Goal: Information Seeking & Learning: Learn about a topic

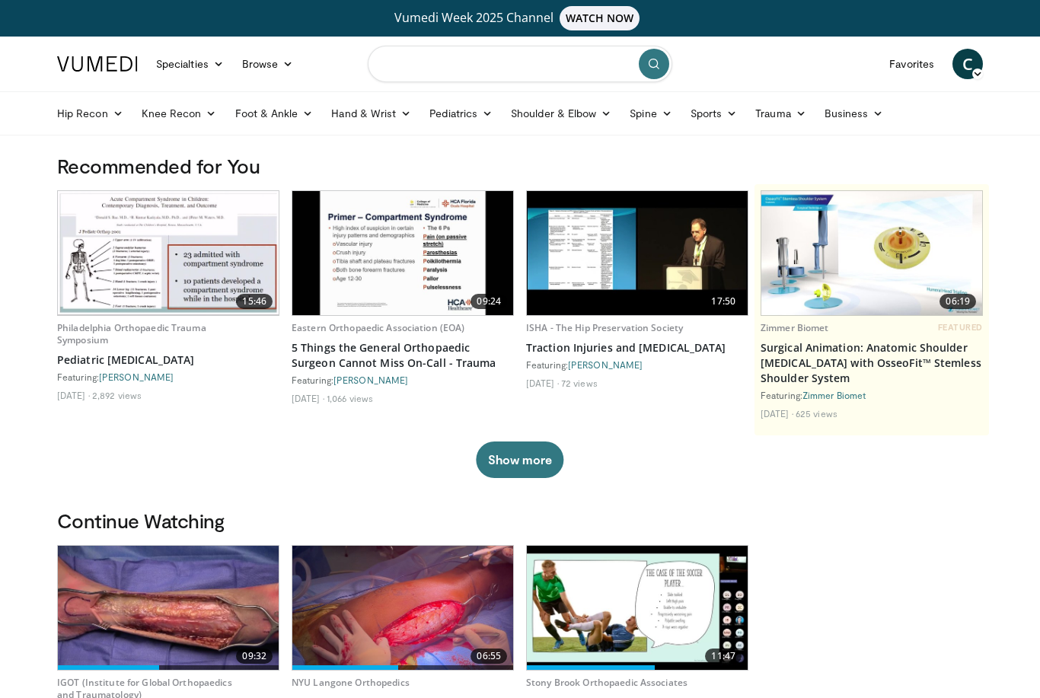
click at [407, 64] on input "Search topics, interventions" at bounding box center [520, 64] width 305 height 37
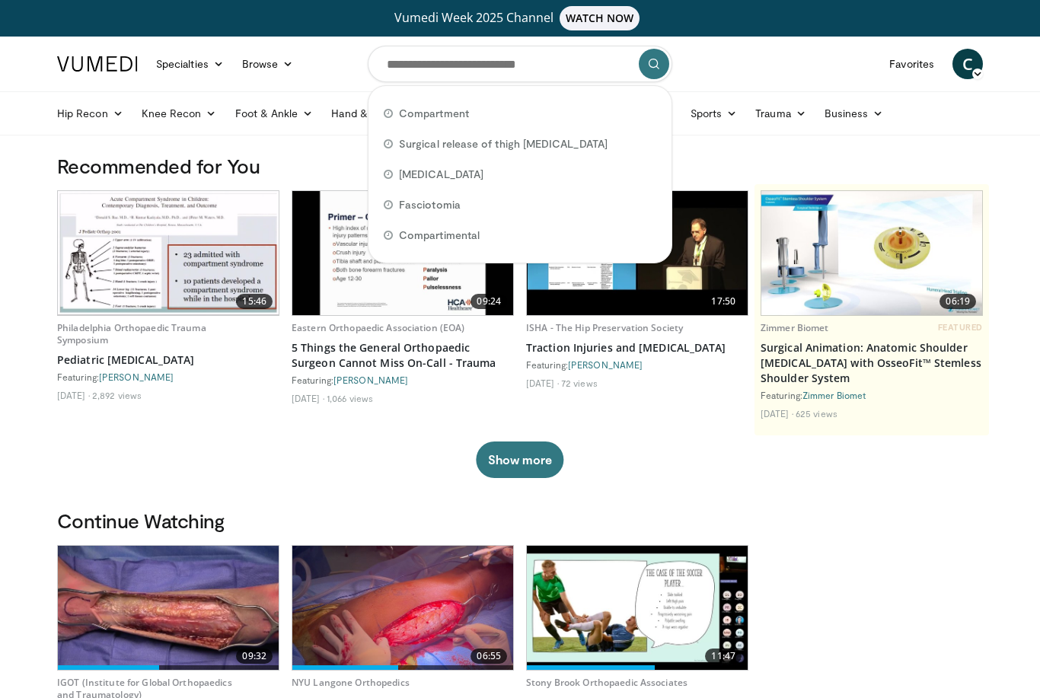
click at [414, 115] on span "Compartment" at bounding box center [434, 113] width 70 height 15
type input "**********"
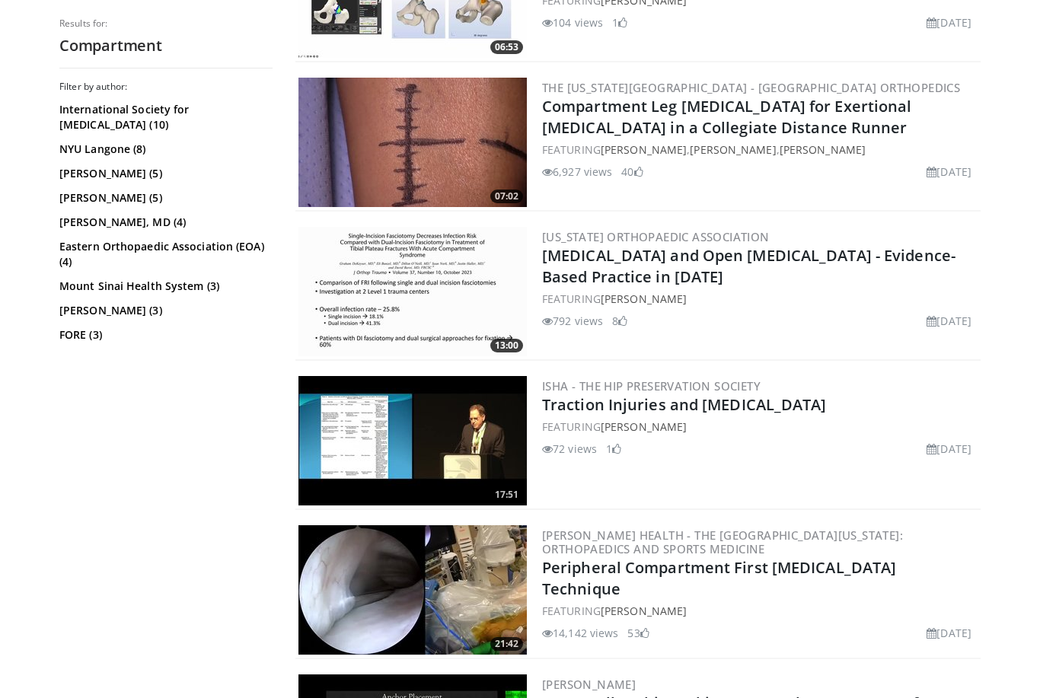
scroll to position [1476, 0]
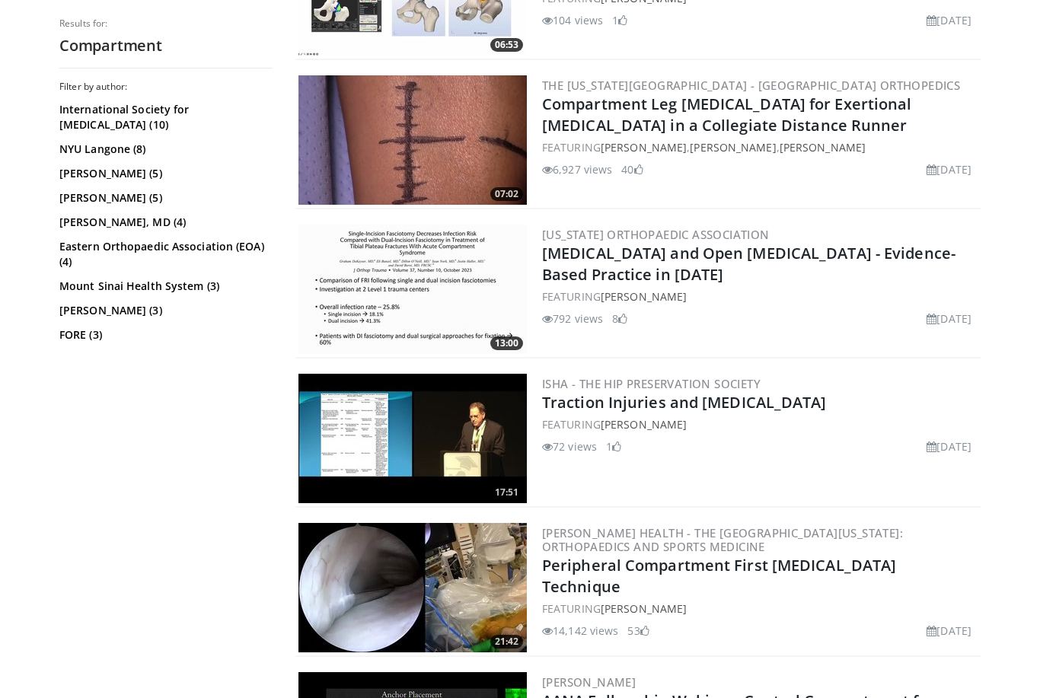
click at [330, 330] on img at bounding box center [412, 289] width 228 height 129
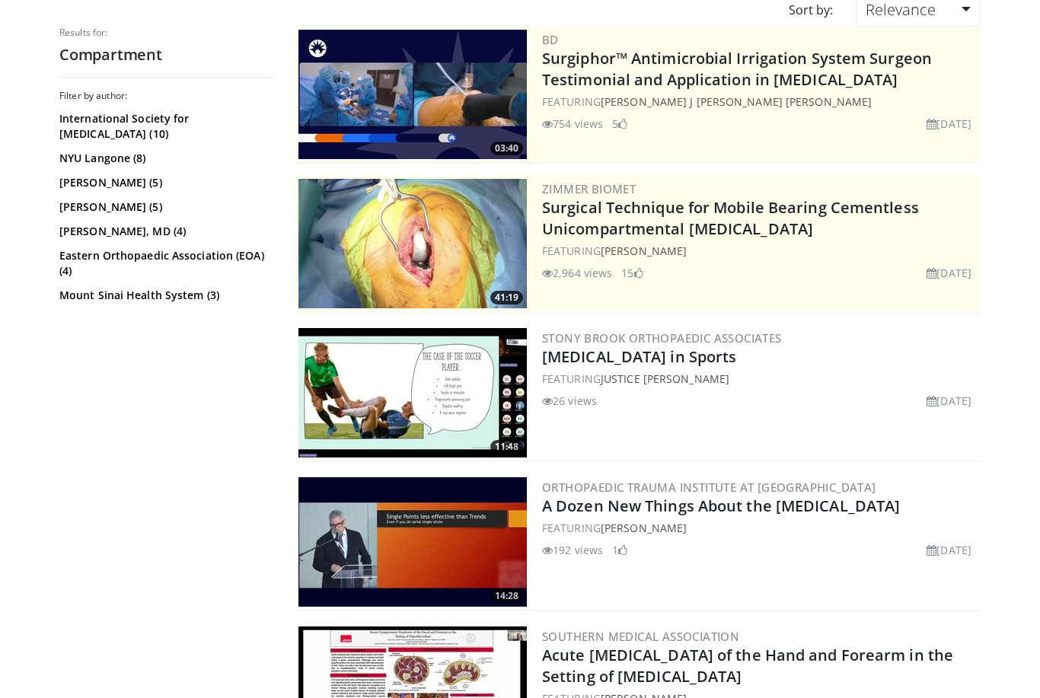
scroll to position [0, 0]
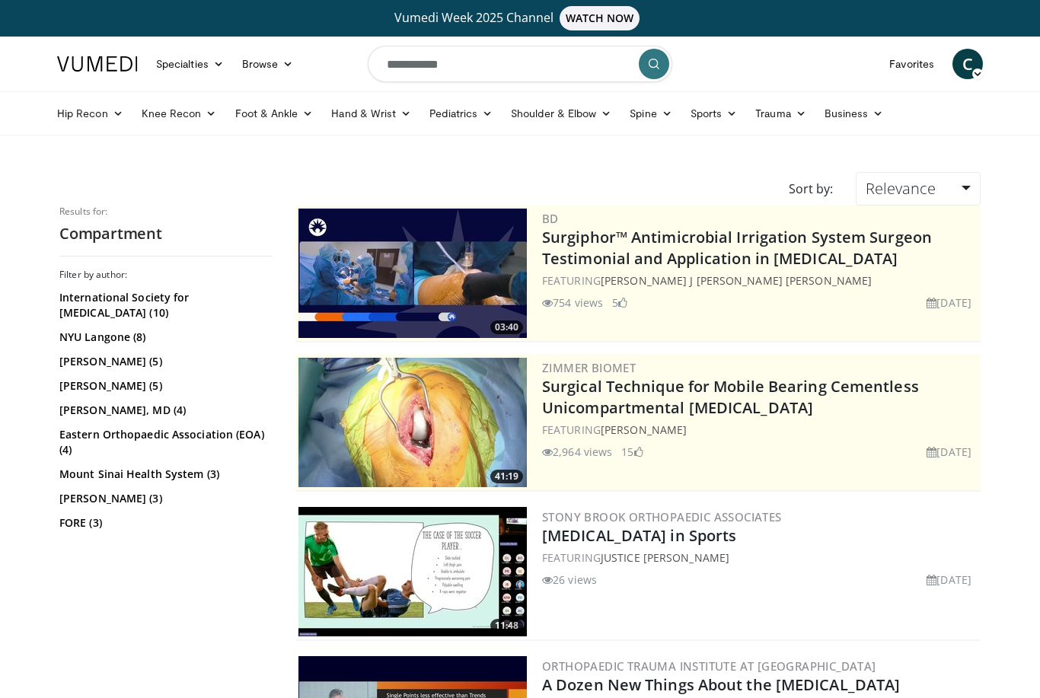
click at [539, 67] on input "**********" at bounding box center [520, 64] width 305 height 37
type input "**********"
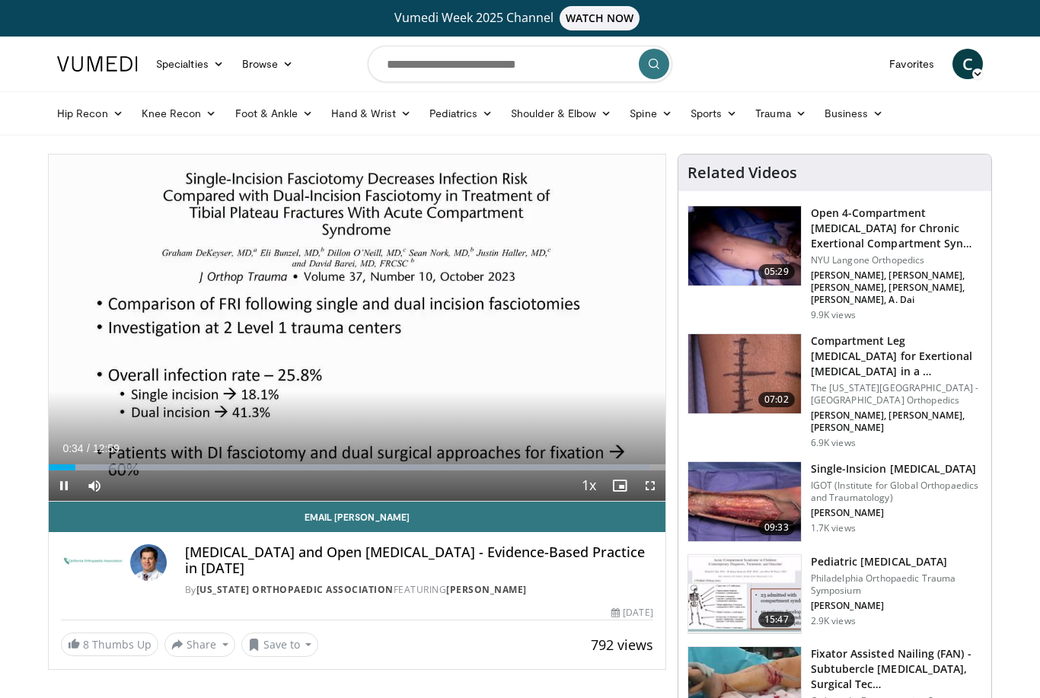
click at [529, 320] on icon "Video Player" at bounding box center [526, 327] width 43 height 43
click at [525, 326] on icon "Video Player" at bounding box center [526, 327] width 43 height 43
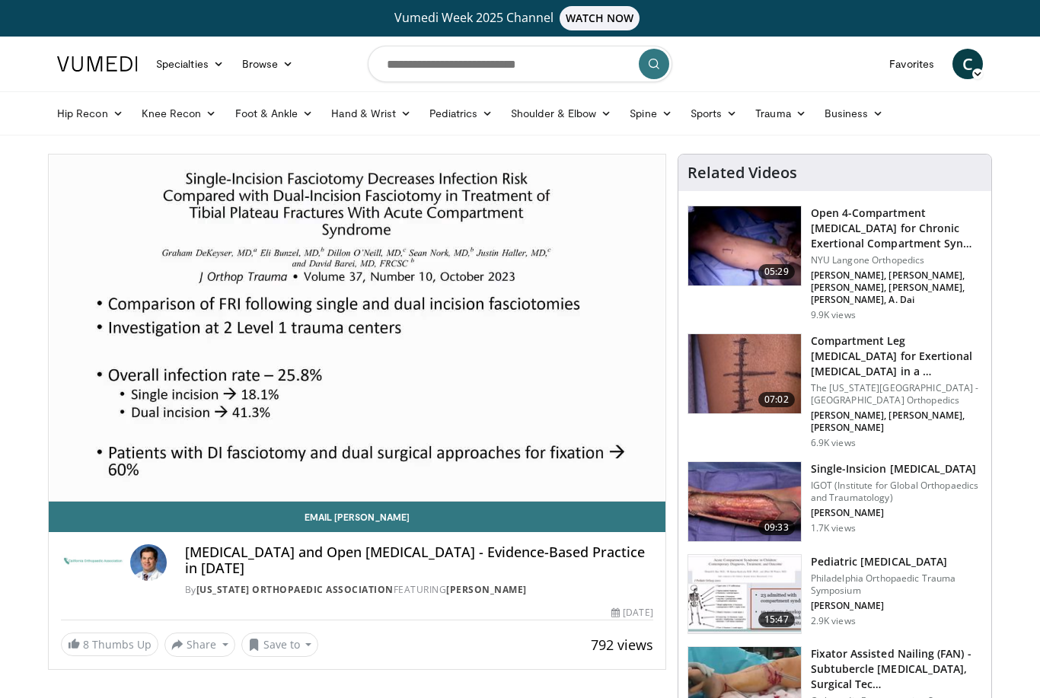
click at [518, 381] on div "10 seconds Tap to unmute" at bounding box center [357, 328] width 617 height 346
click at [512, 377] on div "10 seconds Tap to unmute" at bounding box center [357, 328] width 617 height 346
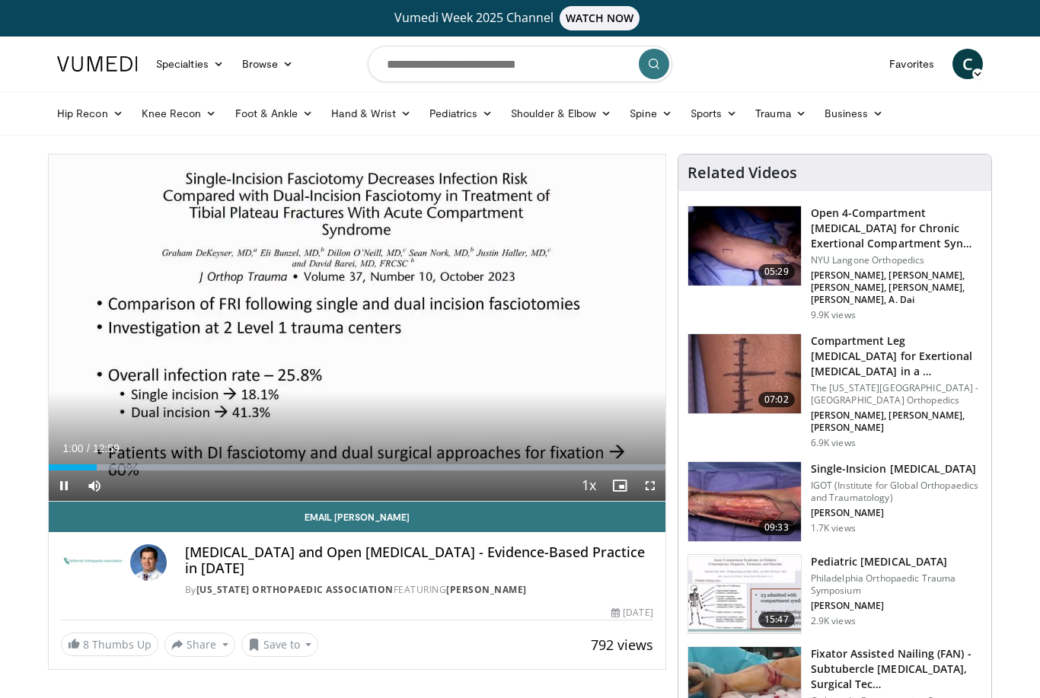
click at [514, 377] on div "10 seconds Tap to unmute" at bounding box center [357, 328] width 617 height 346
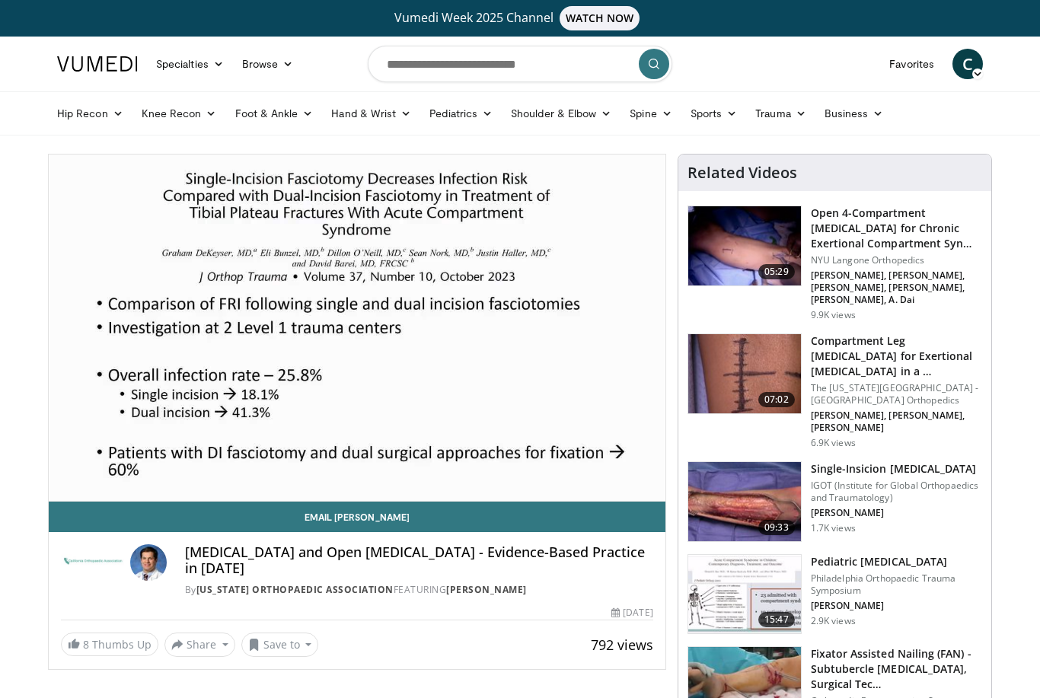
click at [469, 400] on div "10 seconds Tap to unmute" at bounding box center [357, 328] width 617 height 346
click at [479, 408] on div "10 seconds Tap to unmute" at bounding box center [357, 328] width 617 height 346
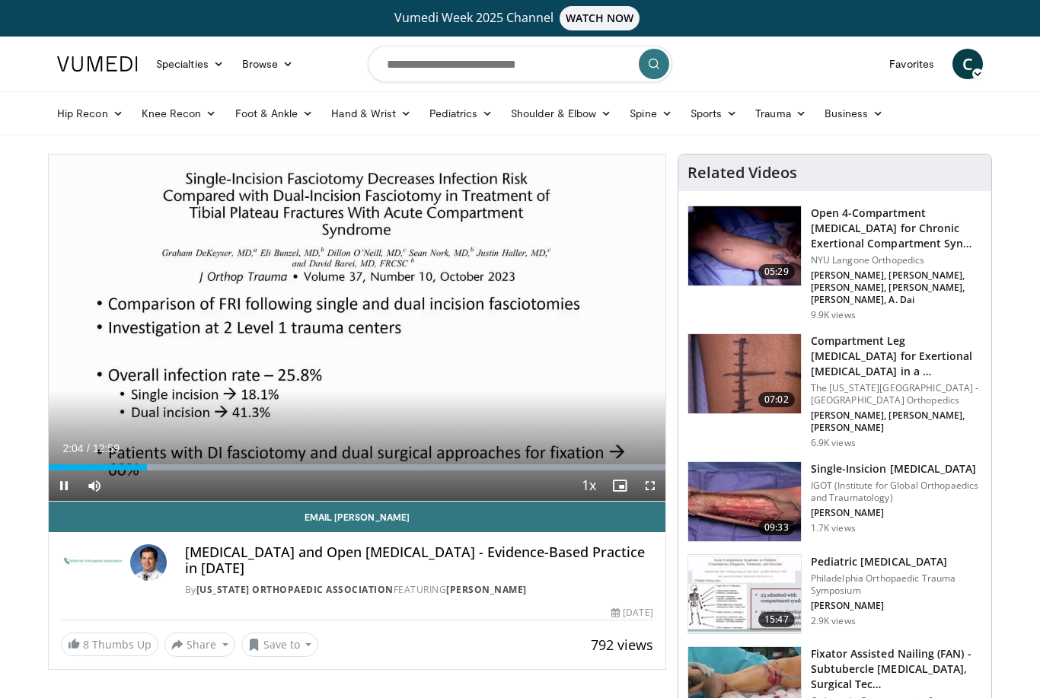
click at [554, 377] on div "10 seconds Tap to unmute" at bounding box center [357, 328] width 617 height 346
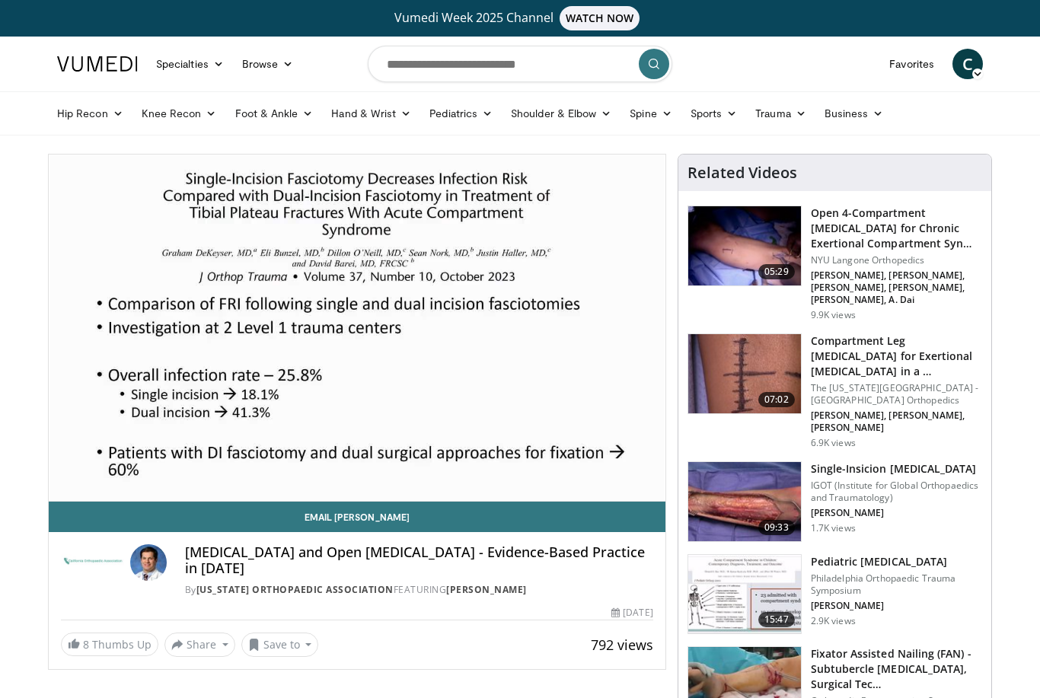
click at [569, 320] on div "10 seconds Tap to unmute" at bounding box center [357, 328] width 617 height 346
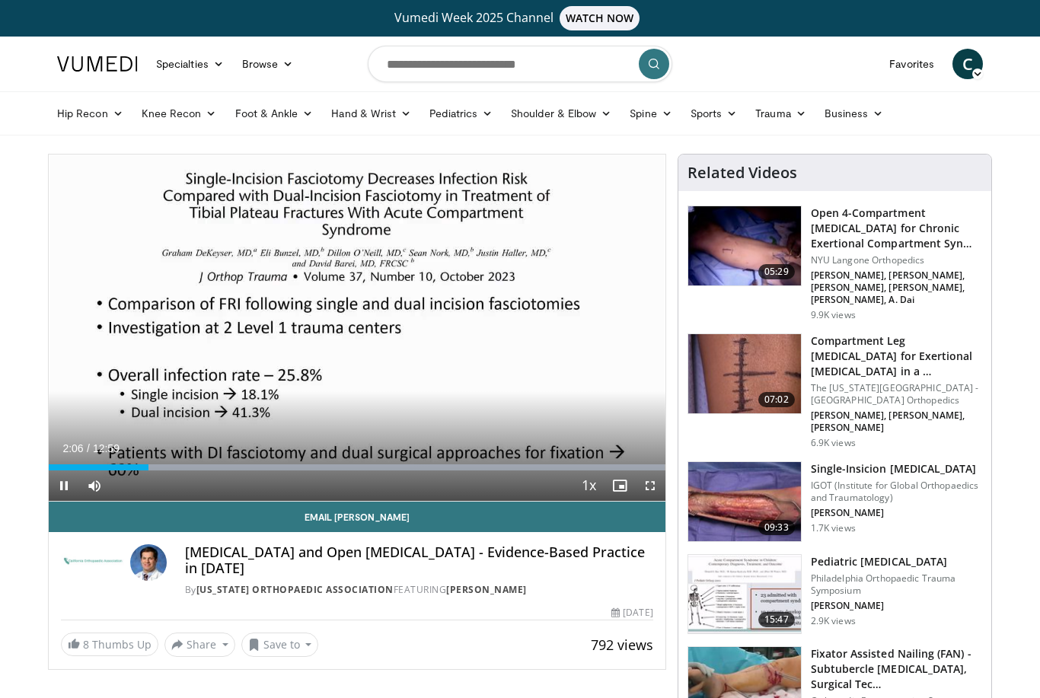
click at [592, 324] on div "10 seconds Tap to unmute" at bounding box center [357, 328] width 617 height 346
click at [550, 328] on div "10 seconds Tap to unmute" at bounding box center [357, 328] width 617 height 346
click at [468, 323] on div "10 seconds Tap to unmute" at bounding box center [357, 328] width 617 height 346
click at [158, 469] on div "Progress Bar" at bounding box center [104, 467] width 110 height 6
click at [199, 467] on div "Progress Bar" at bounding box center [363, 467] width 604 height 6
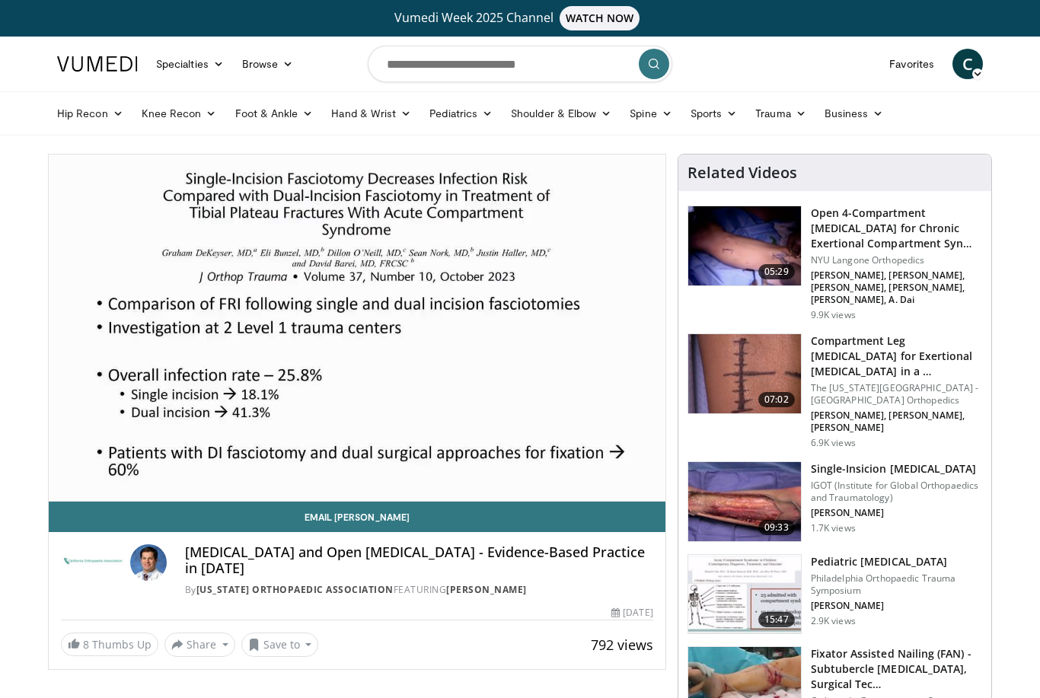
click at [212, 486] on div "Loaded : 99.96%" at bounding box center [357, 493] width 617 height 14
click at [255, 424] on div "10 seconds Tap to unmute" at bounding box center [357, 328] width 617 height 346
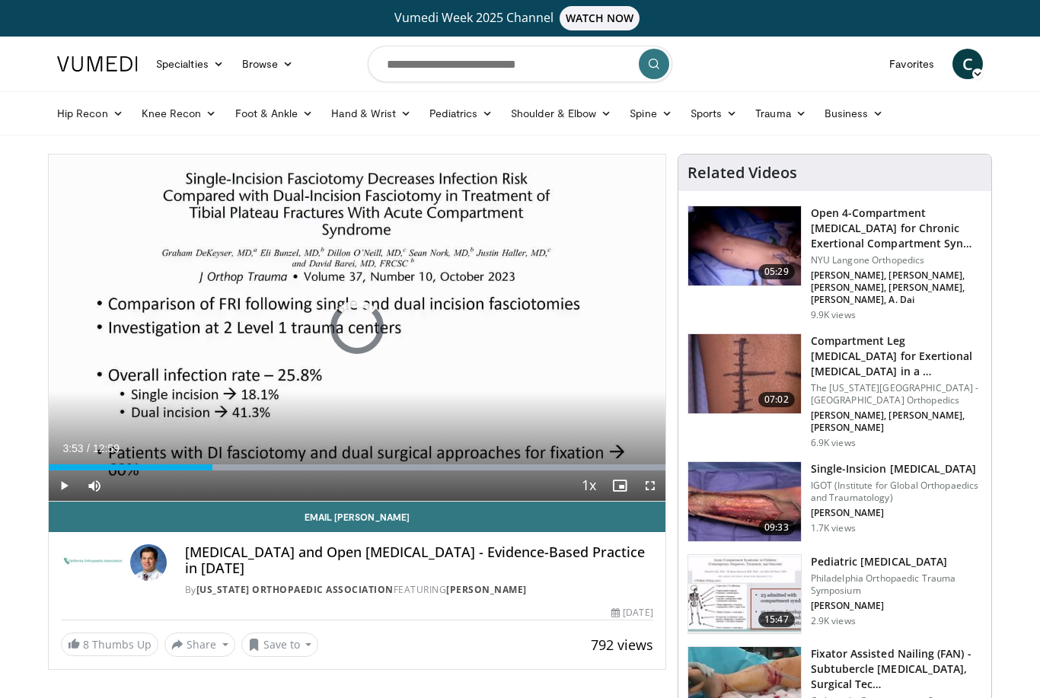
click at [233, 469] on div "Progress Bar" at bounding box center [363, 467] width 604 height 6
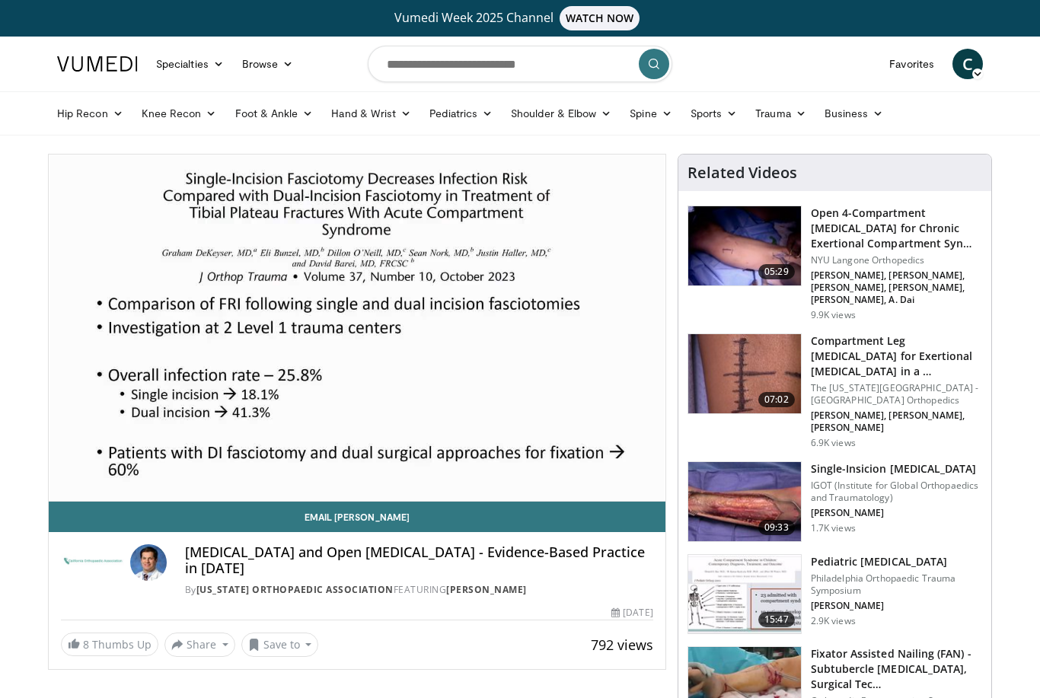
click at [537, 411] on div "10 seconds Tap to unmute" at bounding box center [357, 328] width 617 height 346
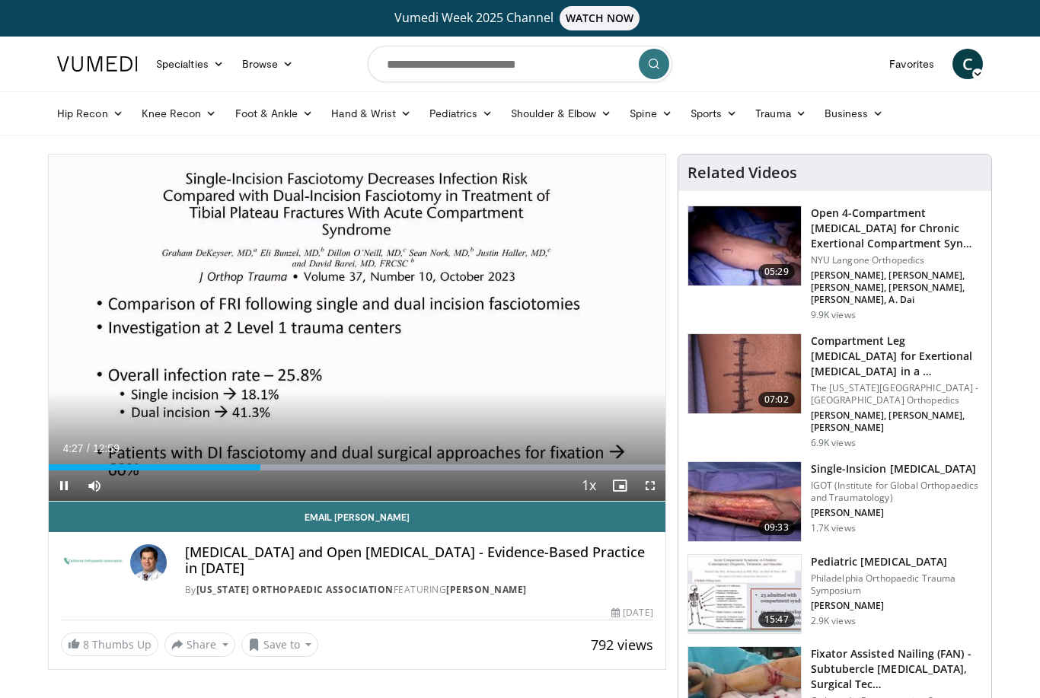
click at [260, 469] on div "Progress Bar" at bounding box center [155, 467] width 212 height 6
click at [260, 464] on div "Progress Bar" at bounding box center [155, 467] width 212 height 6
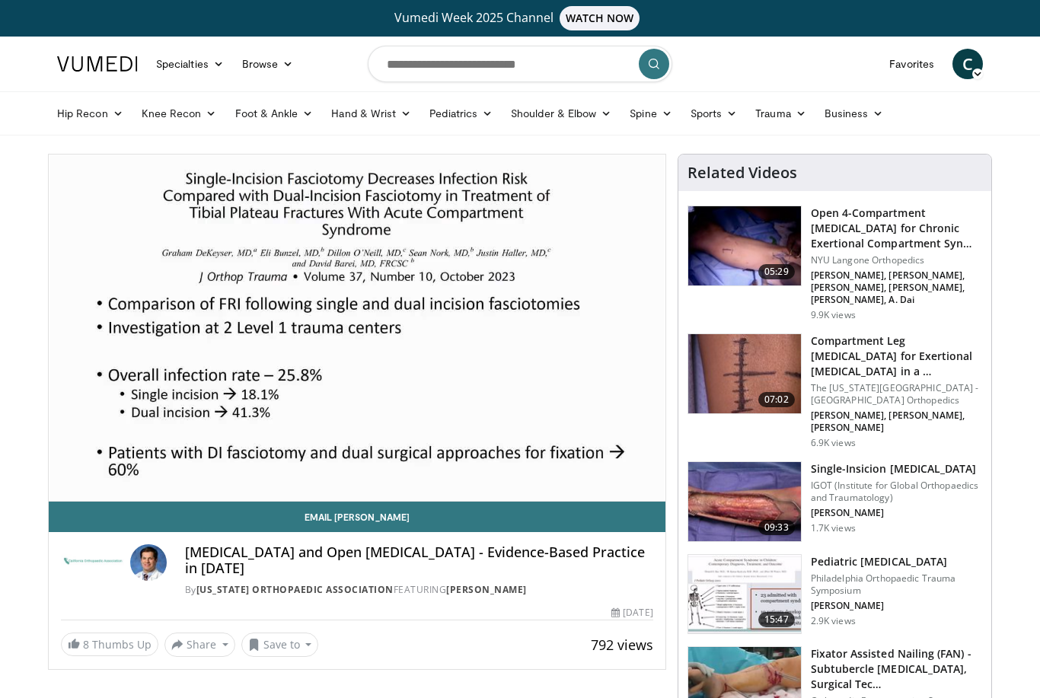
click at [319, 436] on div "10 seconds Tap to unmute" at bounding box center [357, 328] width 617 height 346
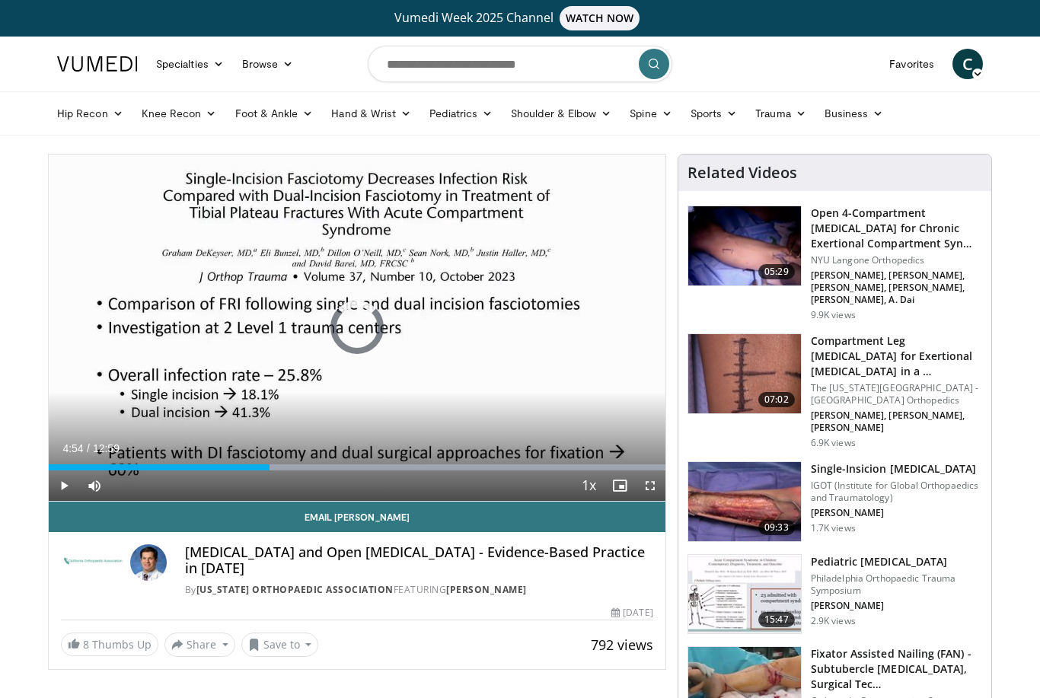
click at [269, 468] on div "Progress Bar" at bounding box center [159, 467] width 221 height 6
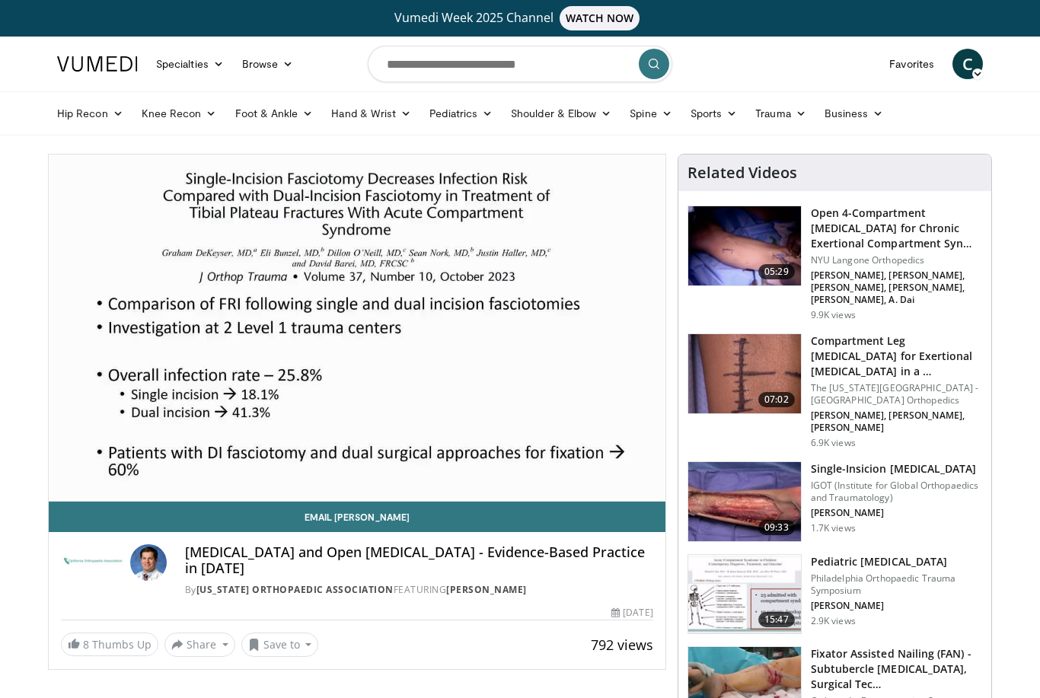
click at [347, 408] on div "10 seconds Tap to unmute" at bounding box center [357, 328] width 617 height 346
click at [328, 401] on div "10 seconds Tap to unmute" at bounding box center [357, 328] width 617 height 346
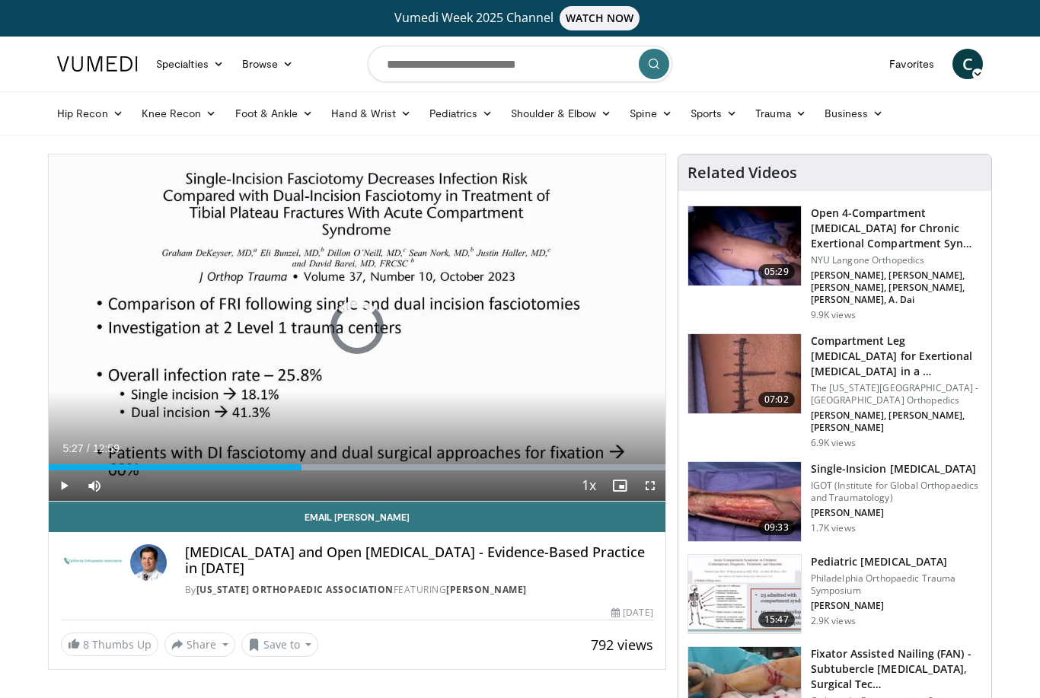
click at [301, 468] on div "Progress Bar" at bounding box center [175, 467] width 253 height 6
click at [308, 464] on div "Progress Bar" at bounding box center [178, 467] width 259 height 6
click at [323, 467] on div "Progress Bar" at bounding box center [186, 467] width 275 height 6
click at [323, 467] on div "Progress Bar" at bounding box center [186, 467] width 274 height 6
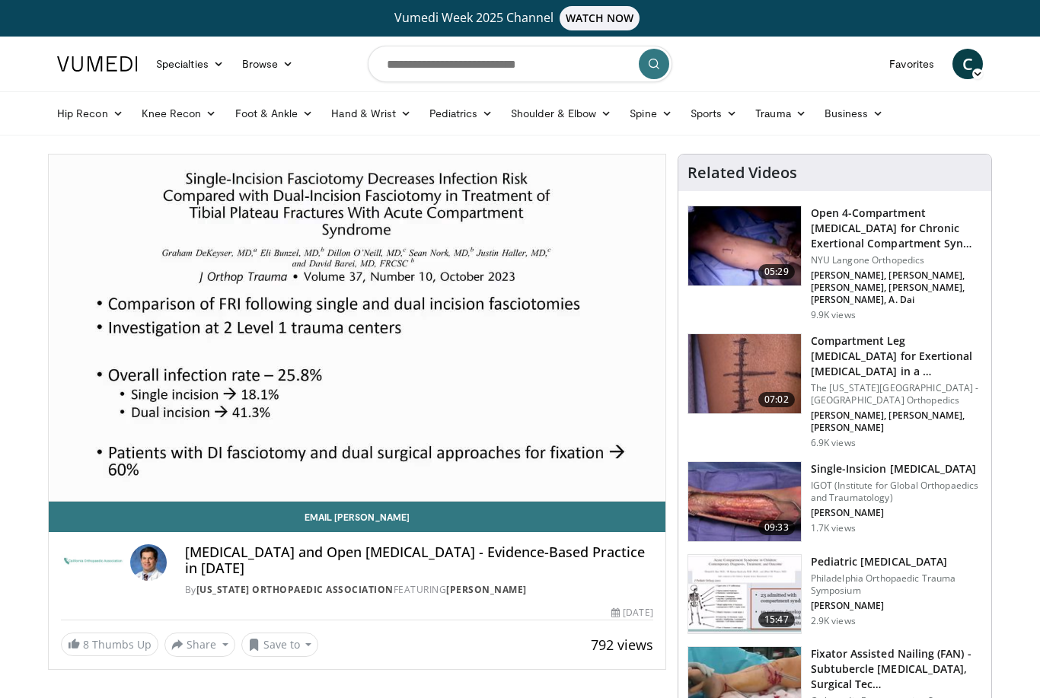
click at [334, 495] on div "Progress Bar" at bounding box center [191, 498] width 285 height 6
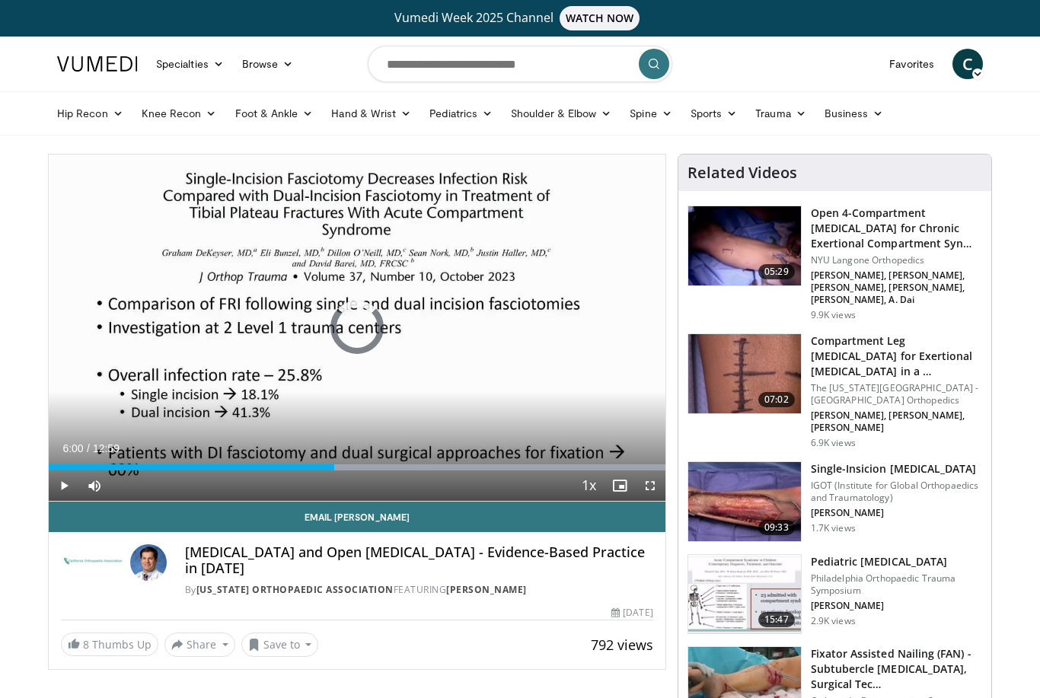
click at [338, 464] on div "Progress Bar" at bounding box center [363, 467] width 604 height 6
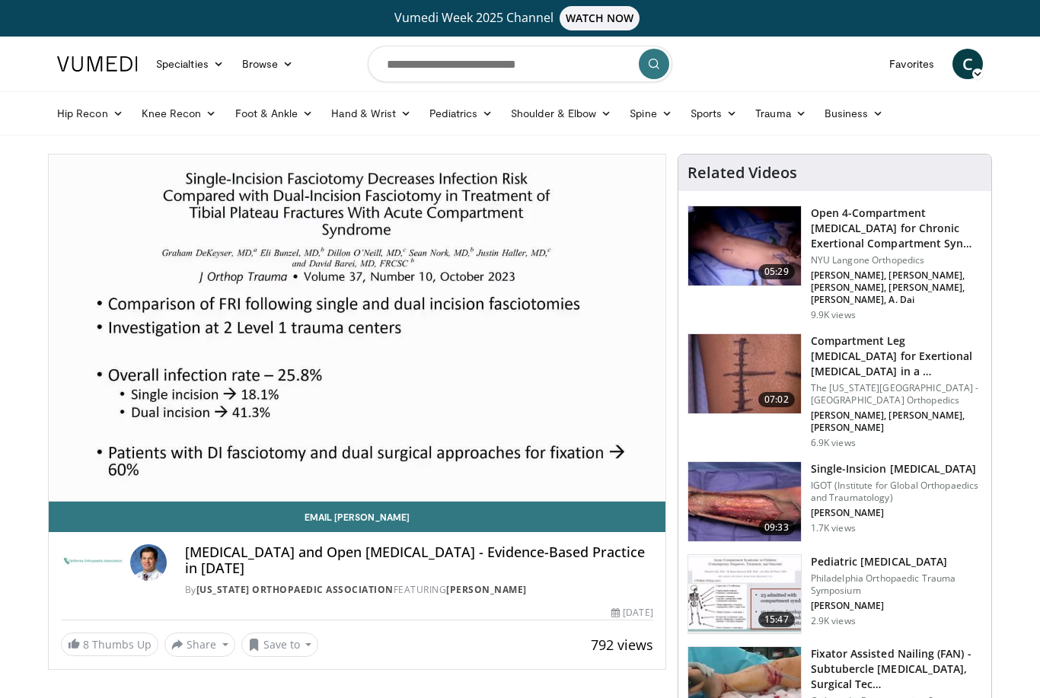
click at [389, 419] on div "10 seconds Tap to unmute" at bounding box center [357, 328] width 617 height 346
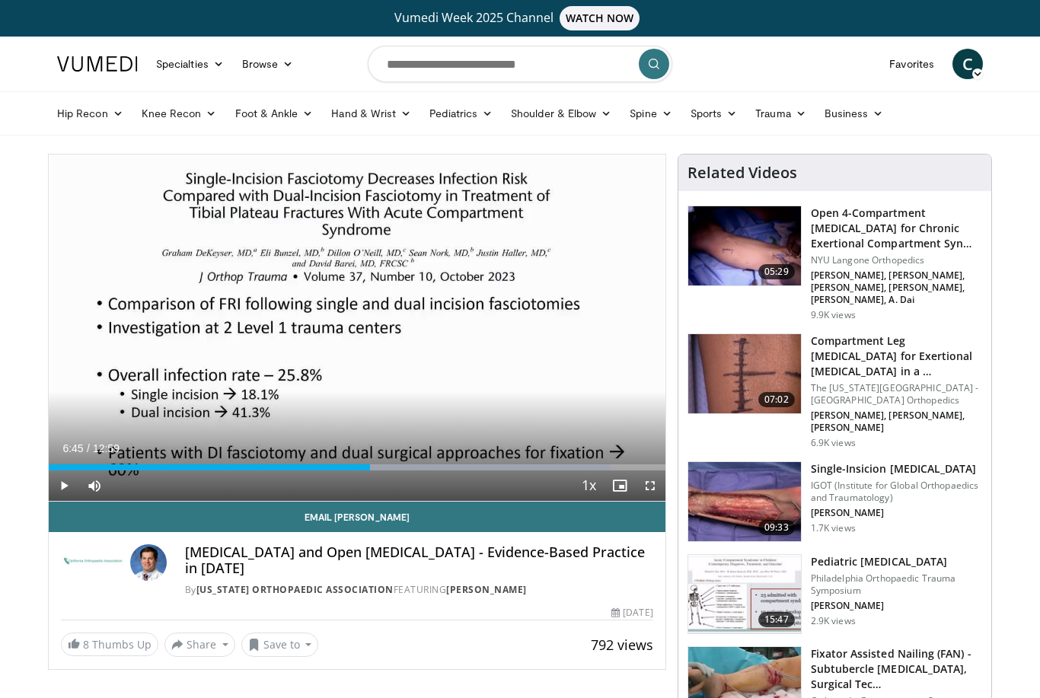
click at [357, 464] on div "Progress Bar" at bounding box center [209, 467] width 321 height 6
click at [365, 468] on div "Progress Bar" at bounding box center [207, 467] width 316 height 6
click at [365, 470] on div "Progress Bar" at bounding box center [207, 467] width 316 height 6
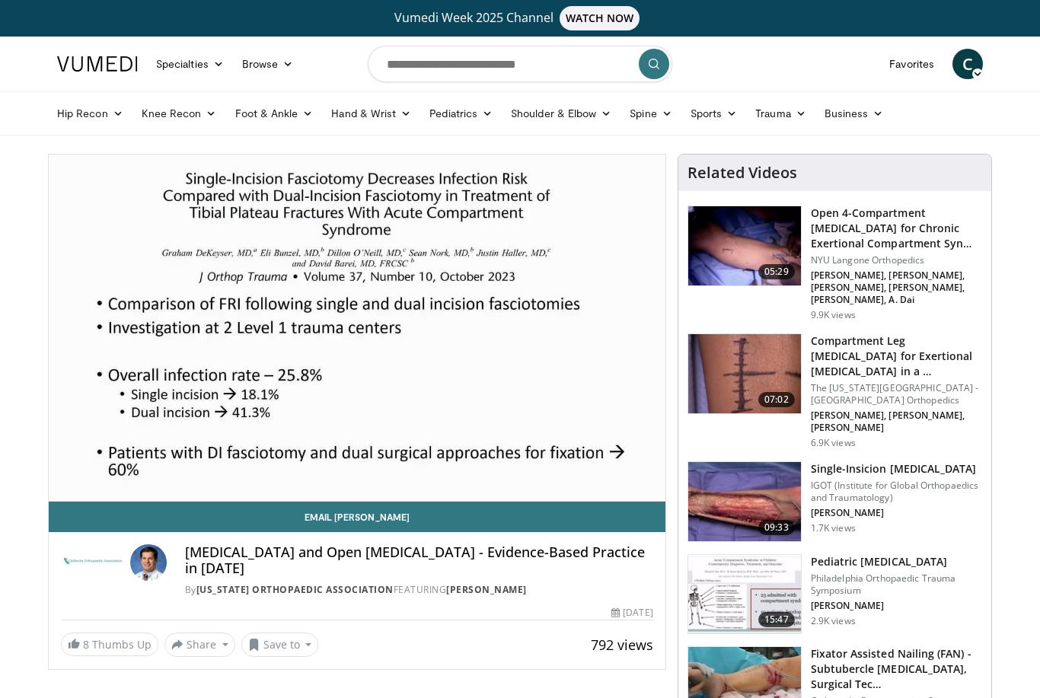
click at [417, 417] on div "10 seconds Tap to unmute" at bounding box center [357, 328] width 617 height 346
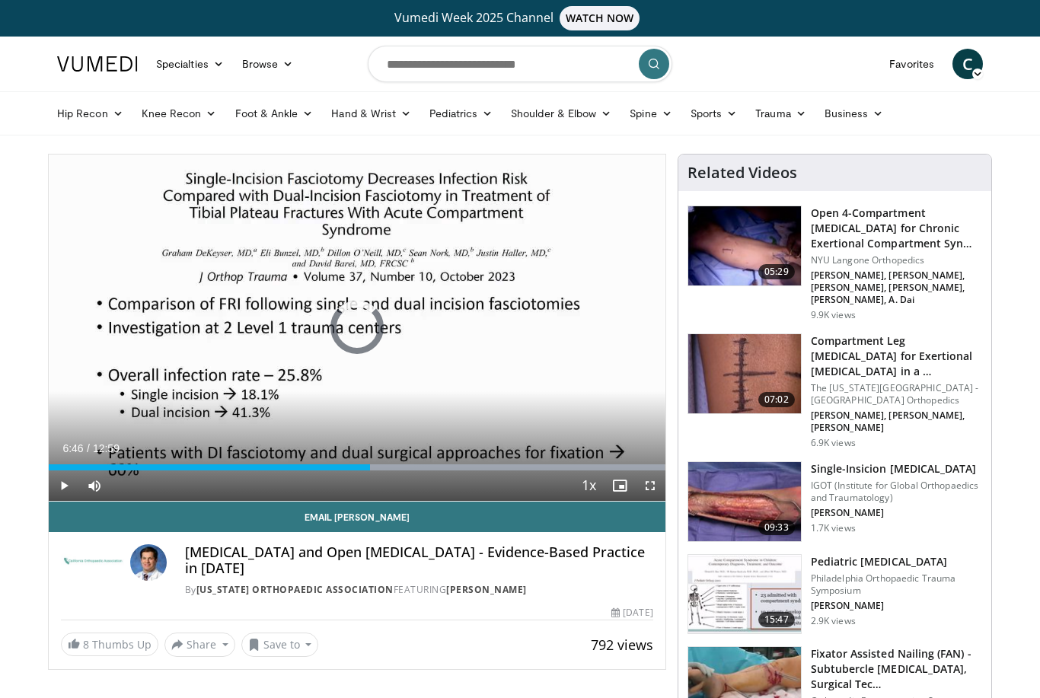
click at [370, 469] on div "Progress Bar" at bounding box center [209, 467] width 321 height 6
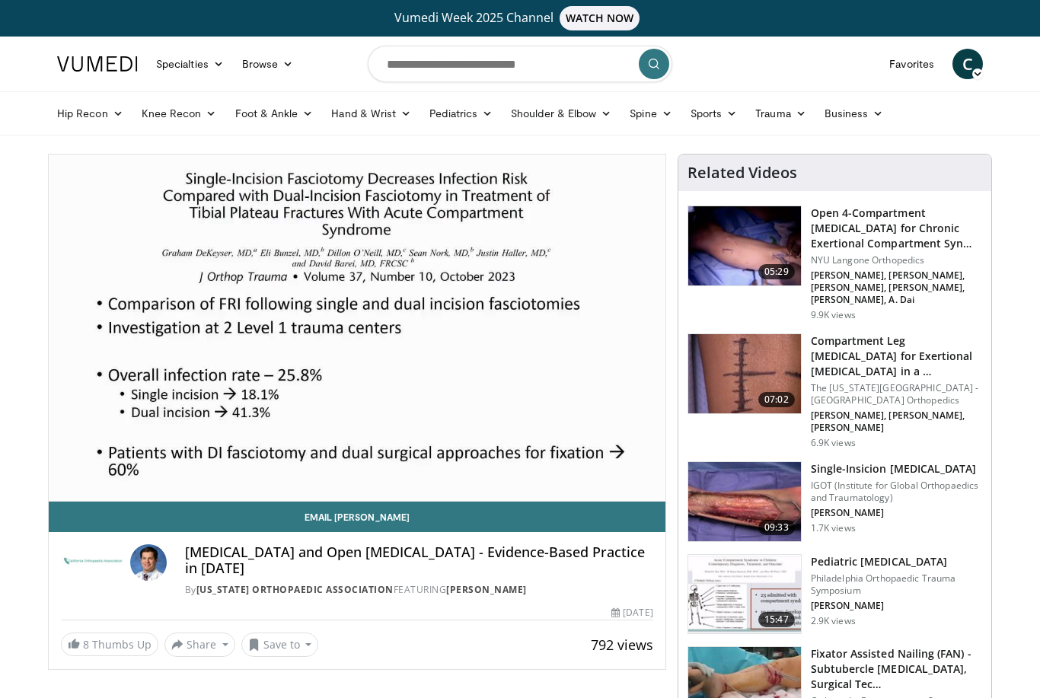
click at [367, 495] on div "Progress Bar" at bounding box center [211, 498] width 324 height 6
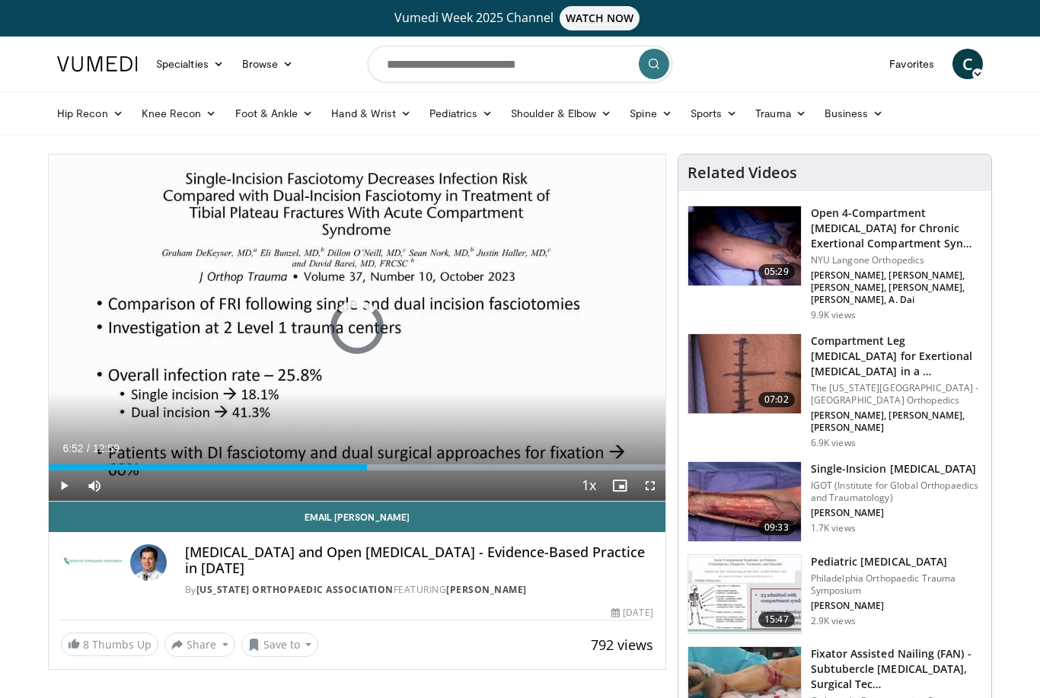
click at [375, 467] on div "Progress Bar" at bounding box center [498, 467] width 331 height 6
click at [377, 468] on div "Progress Bar" at bounding box center [213, 467] width 328 height 6
click at [385, 470] on div "Progress Bar" at bounding box center [217, 467] width 336 height 6
click at [388, 465] on div "Progress Bar" at bounding box center [219, 467] width 340 height 6
click at [389, 467] on div "Progress Bar" at bounding box center [219, 467] width 340 height 6
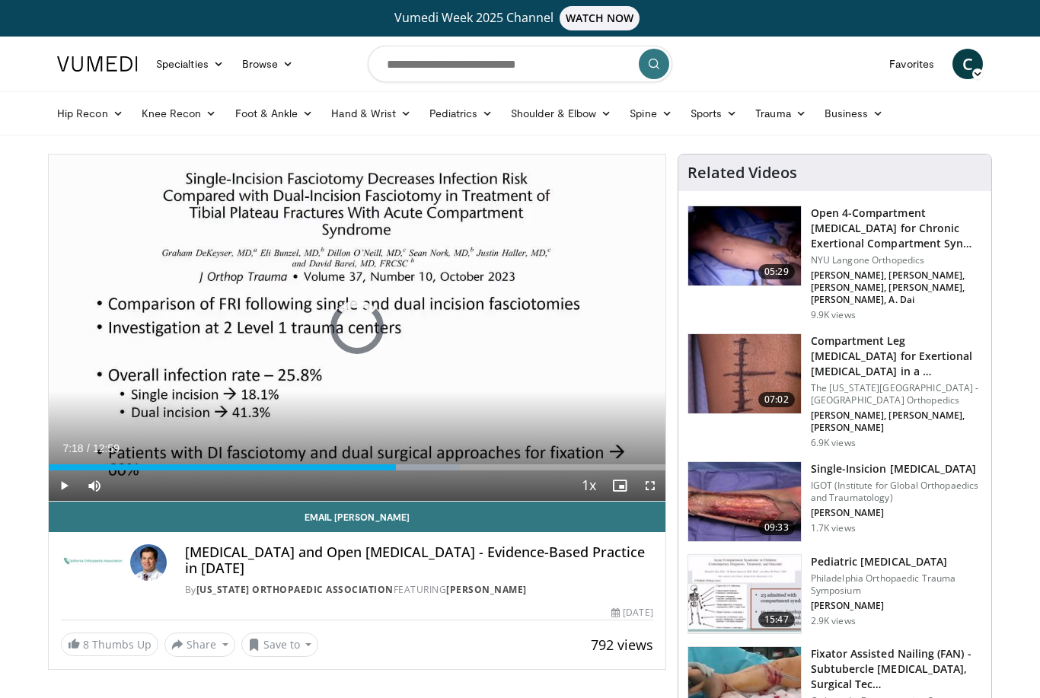
click at [395, 467] on div "Progress Bar" at bounding box center [222, 467] width 347 height 6
click at [400, 466] on div "Progress Bar" at bounding box center [440, 467] width 103 height 6
click at [400, 467] on div "Progress Bar" at bounding box center [225, 467] width 352 height 6
click at [400, 468] on div "Progress Bar" at bounding box center [225, 467] width 352 height 6
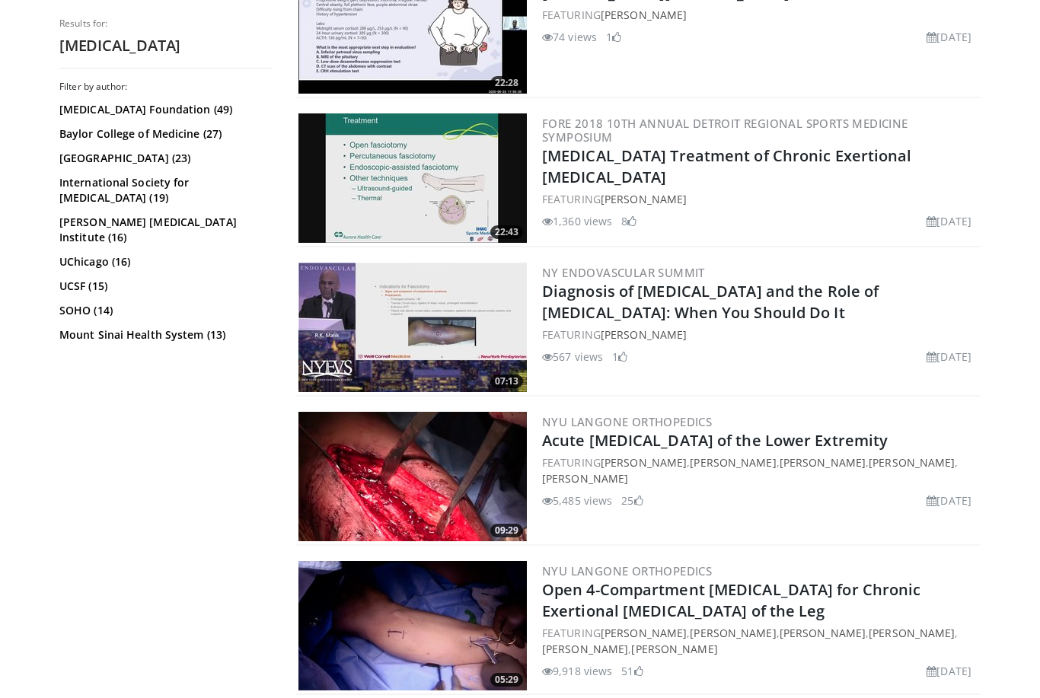
scroll to position [2817, 0]
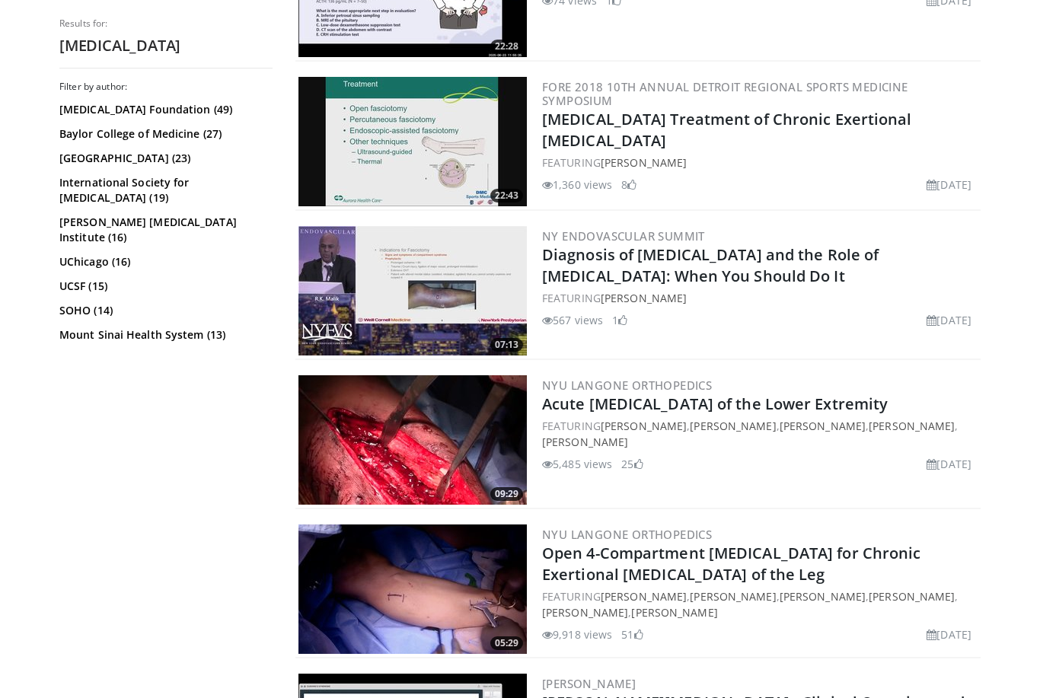
click at [448, 589] on img at bounding box center [412, 589] width 228 height 129
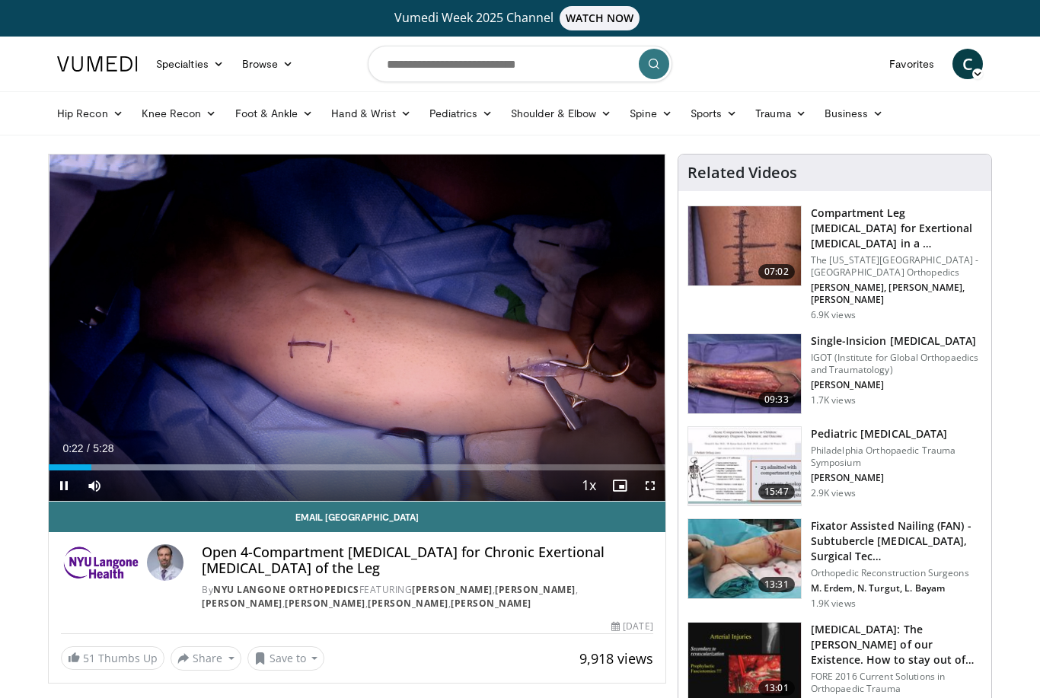
click at [71, 468] on div "Progress Bar" at bounding box center [70, 467] width 43 height 6
click at [76, 472] on span "Video Player" at bounding box center [64, 485] width 30 height 30
click at [126, 415] on div "10 seconds Tap to unmute" at bounding box center [357, 328] width 617 height 346
click at [78, 467] on div "Progress Bar" at bounding box center [64, 467] width 30 height 6
click at [166, 414] on div "10 seconds Tap to unmute" at bounding box center [357, 328] width 617 height 346
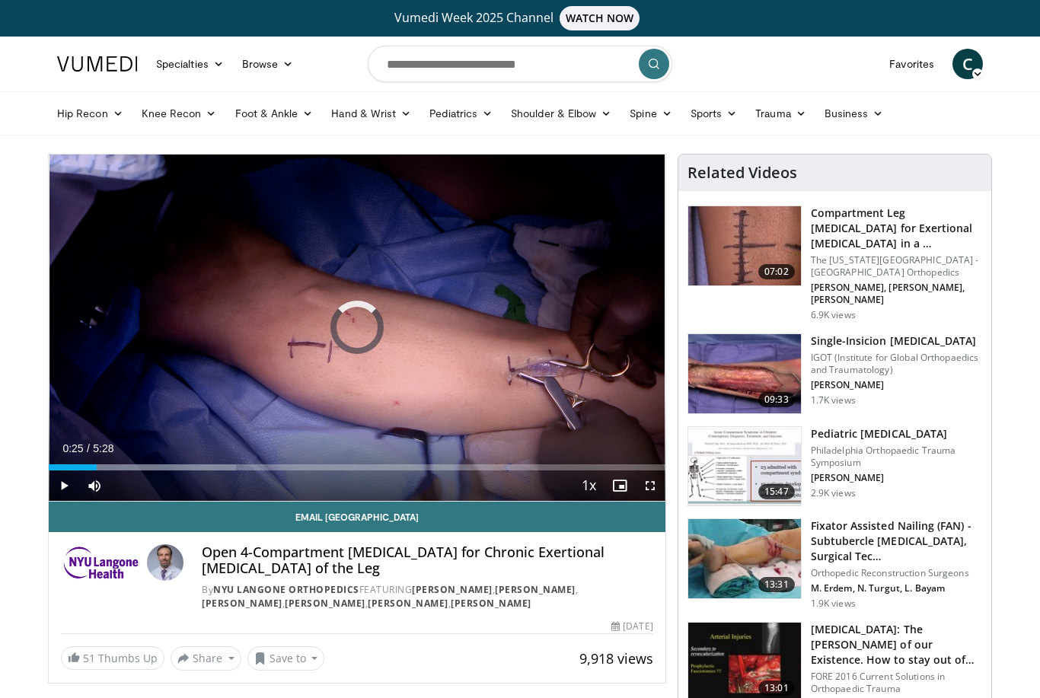
click at [97, 470] on div "Progress Bar" at bounding box center [73, 467] width 48 height 6
click at [141, 415] on div "10 seconds Tap to unmute" at bounding box center [357, 328] width 617 height 346
click at [101, 467] on div "Progress Bar" at bounding box center [75, 467] width 53 height 6
click at [134, 469] on div "Progress Bar" at bounding box center [92, 467] width 86 height 6
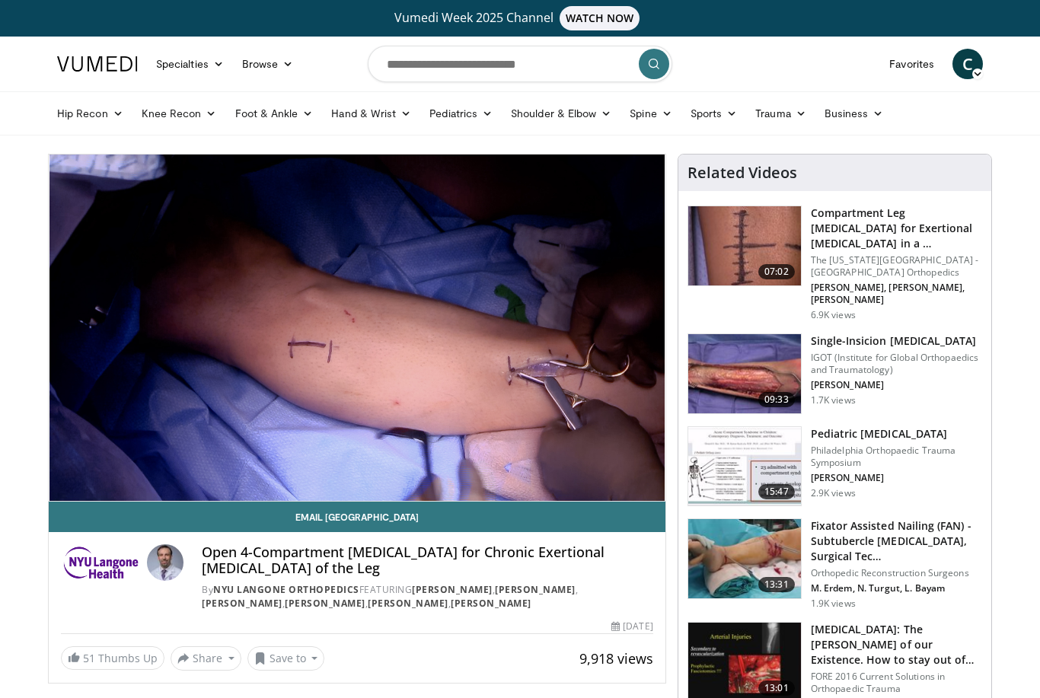
click at [188, 406] on div "10 seconds Tap to unmute" at bounding box center [357, 328] width 617 height 346
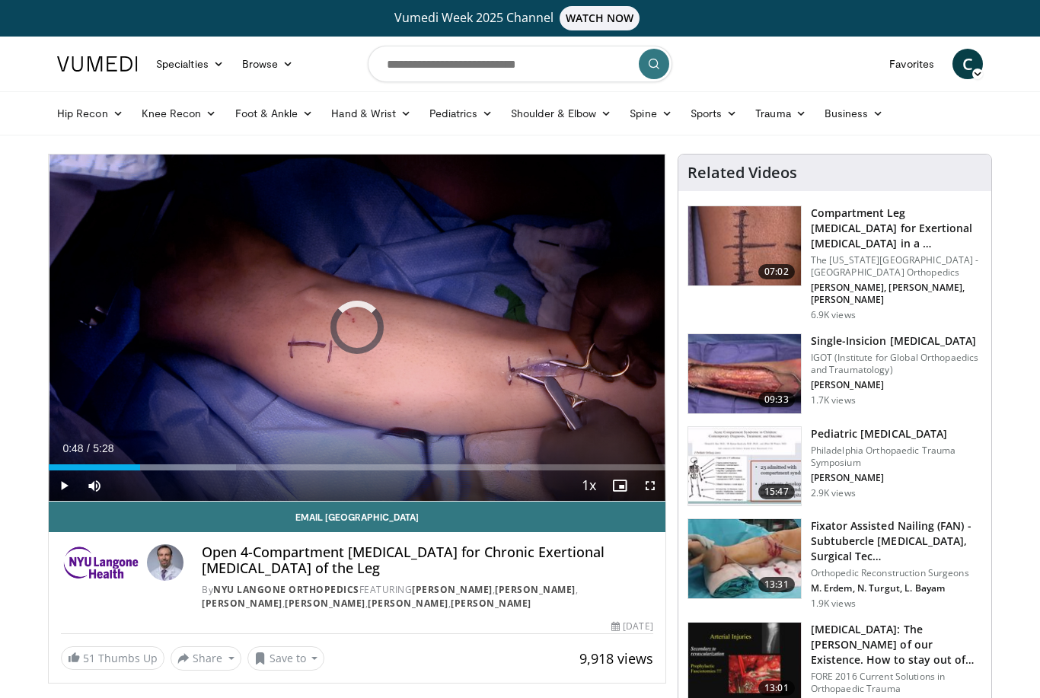
click at [140, 469] on div "Progress Bar" at bounding box center [170, 467] width 131 height 6
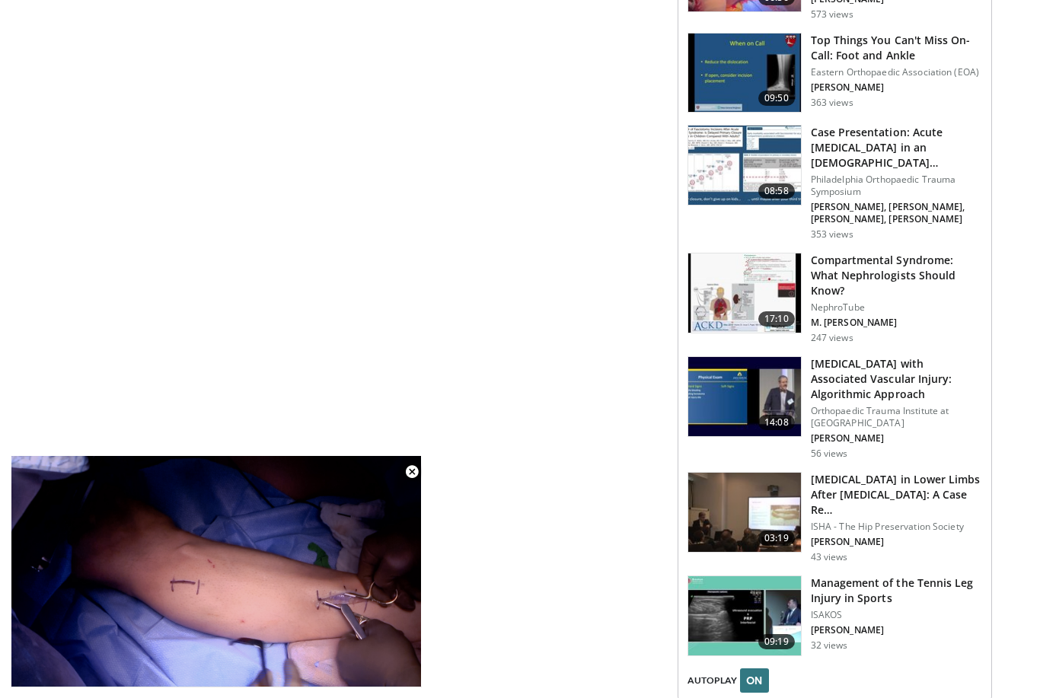
scroll to position [1639, 0]
